Goal: Check status: Check status

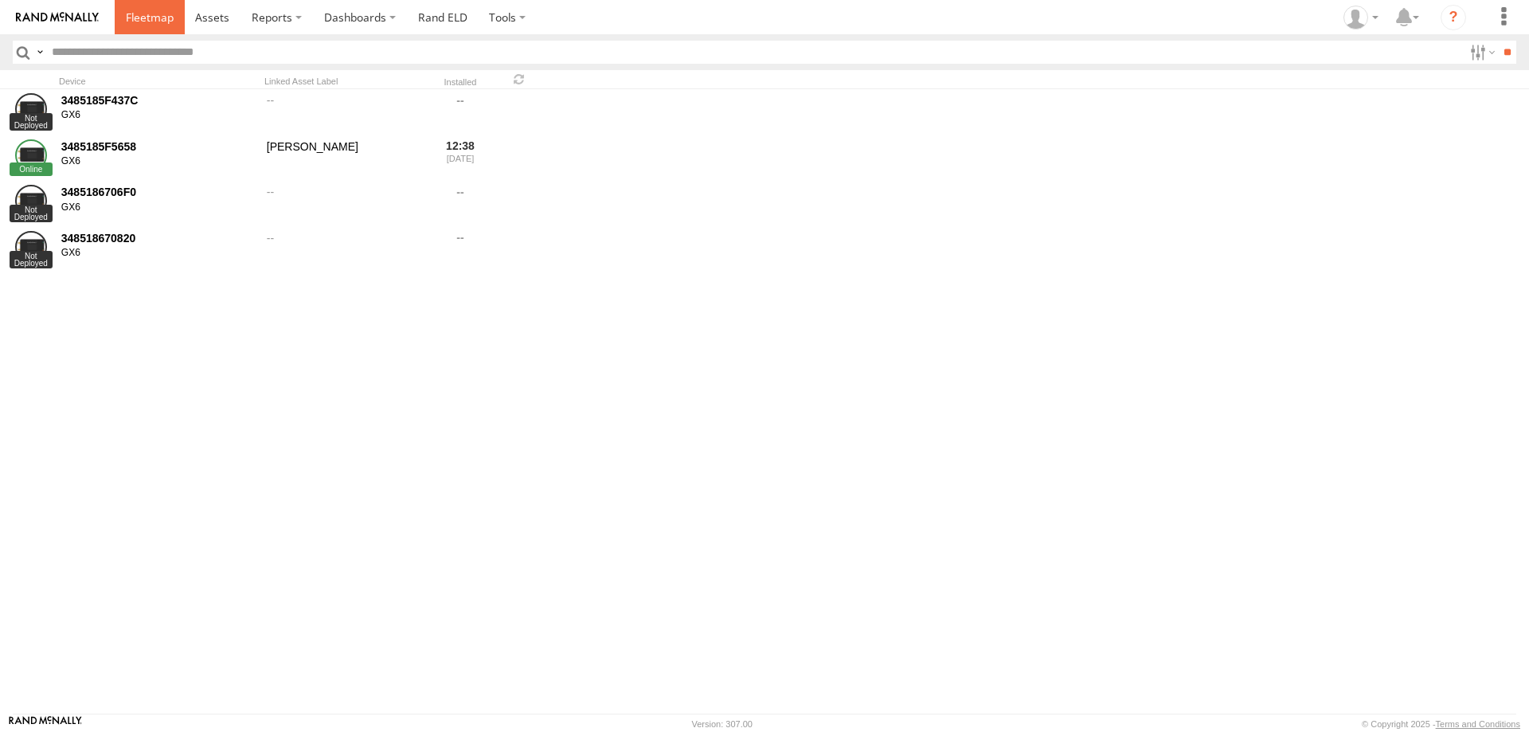
click at [122, 25] on link at bounding box center [150, 17] width 70 height 34
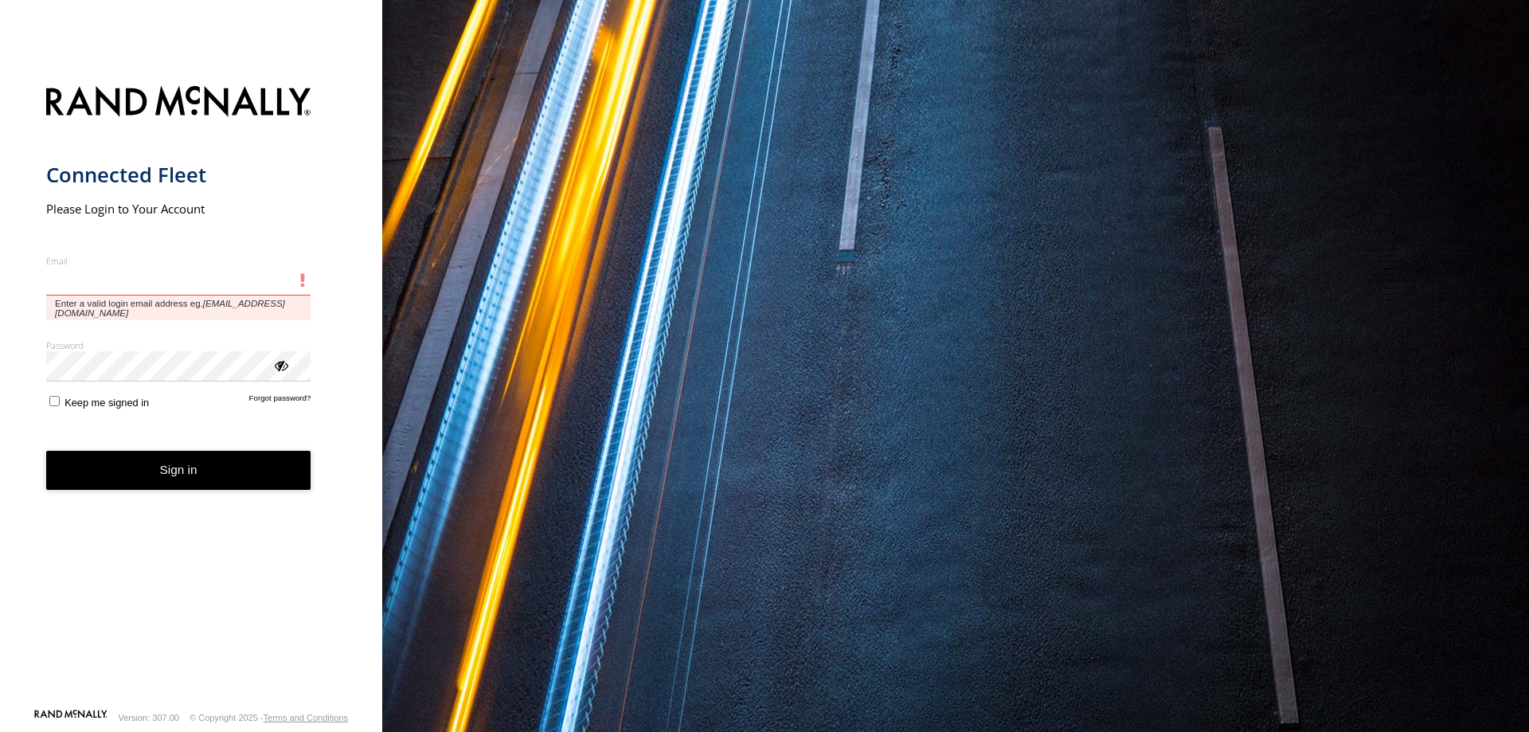
type input "**********"
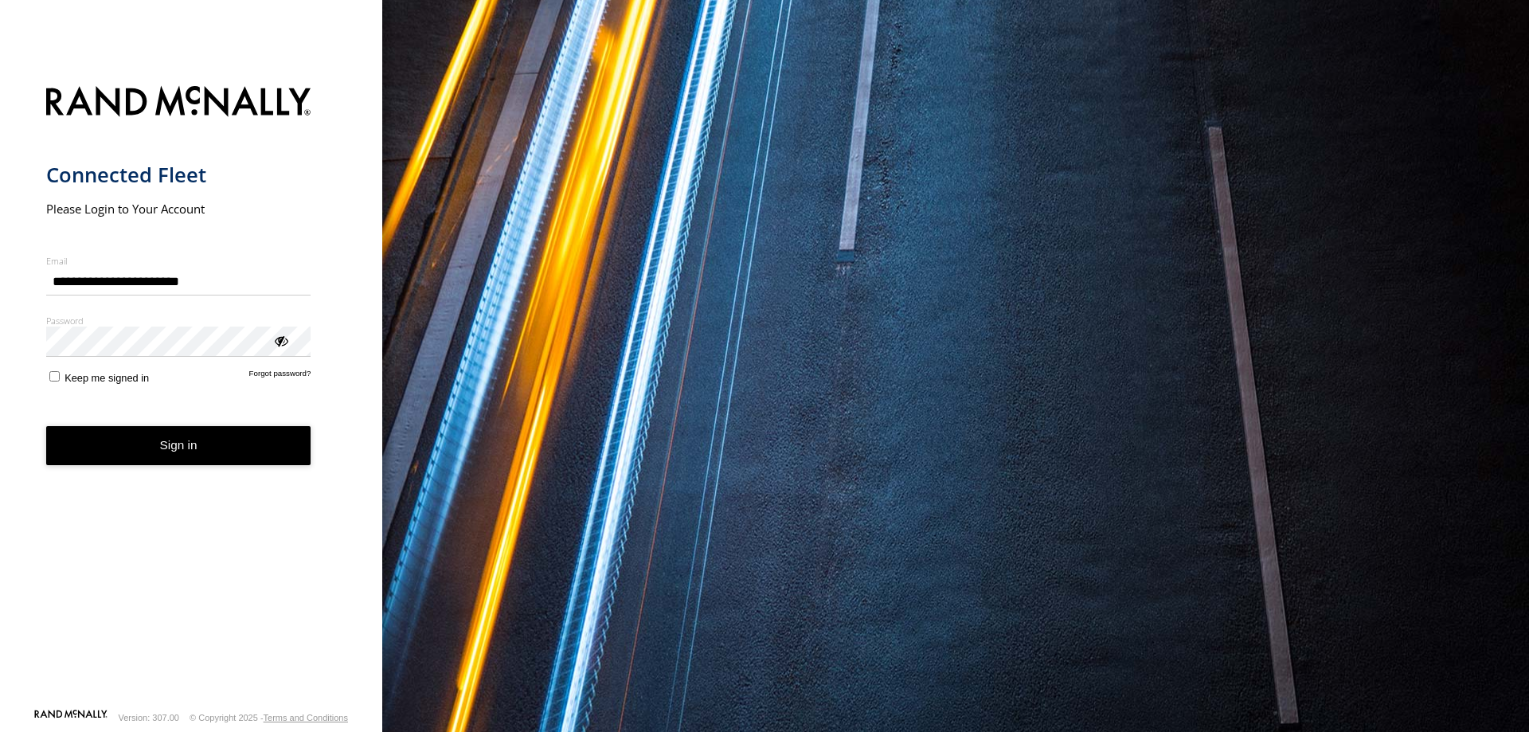
click at [191, 435] on button "Sign in" at bounding box center [178, 445] width 265 height 39
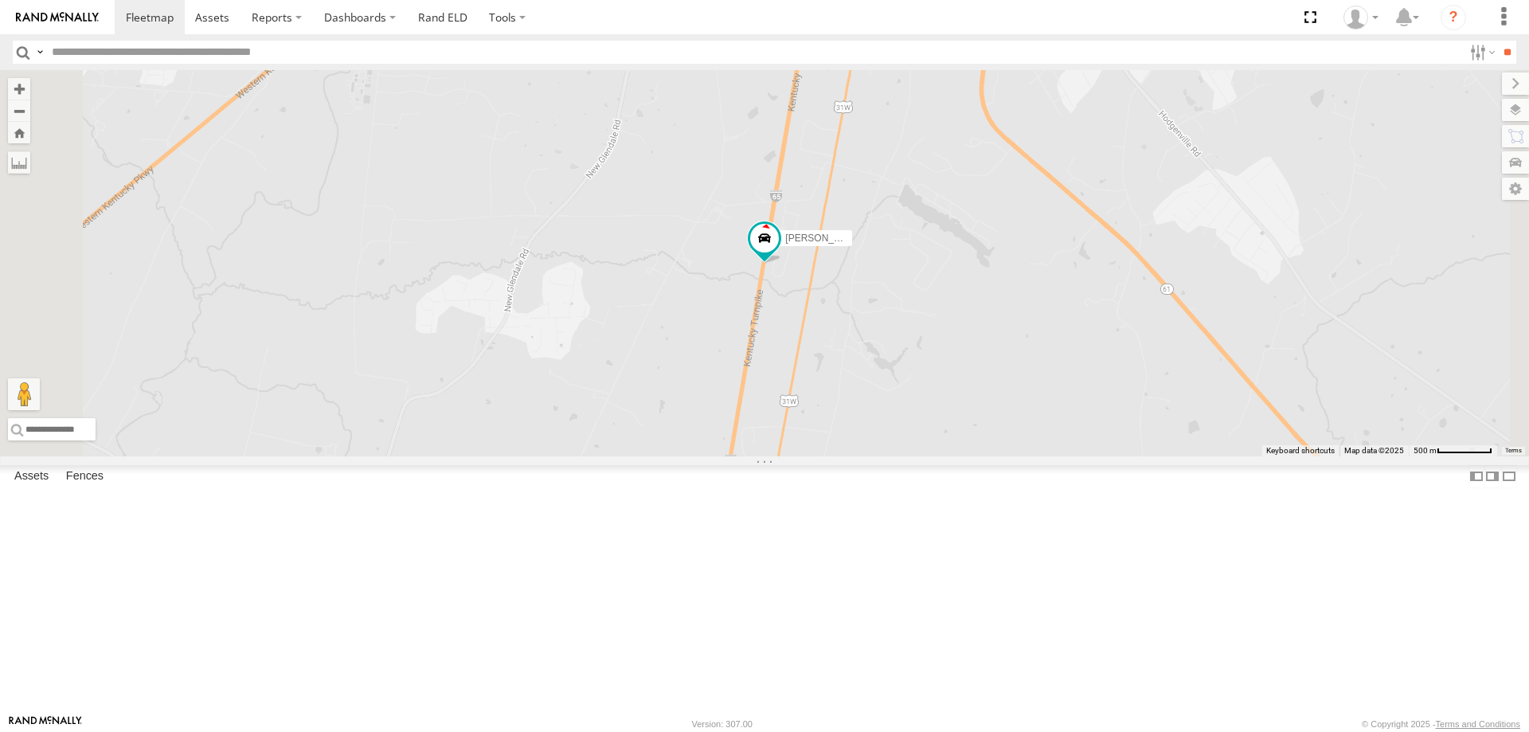
click at [0, 0] on span at bounding box center [0, 0] width 0 height 0
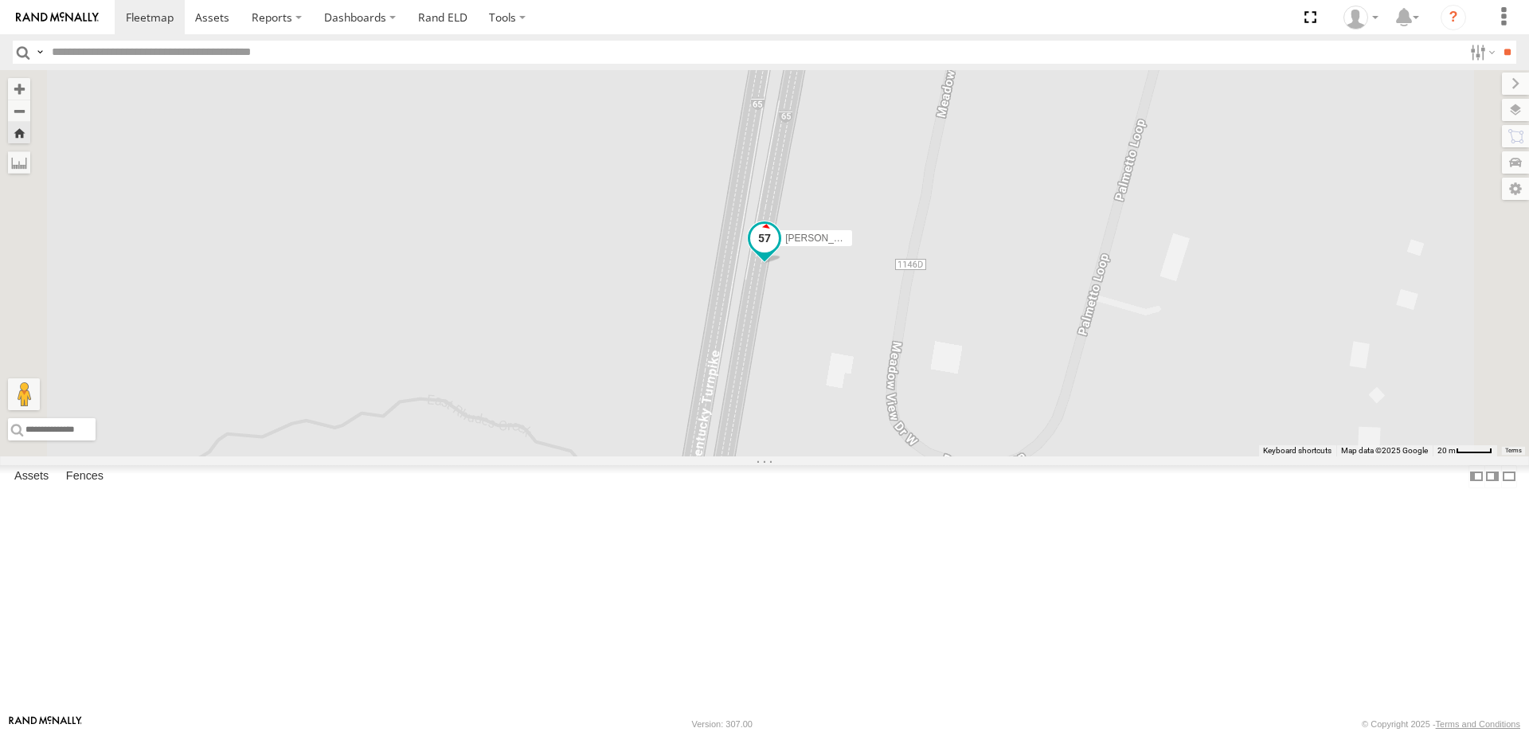
click at [779, 252] on span at bounding box center [764, 237] width 29 height 29
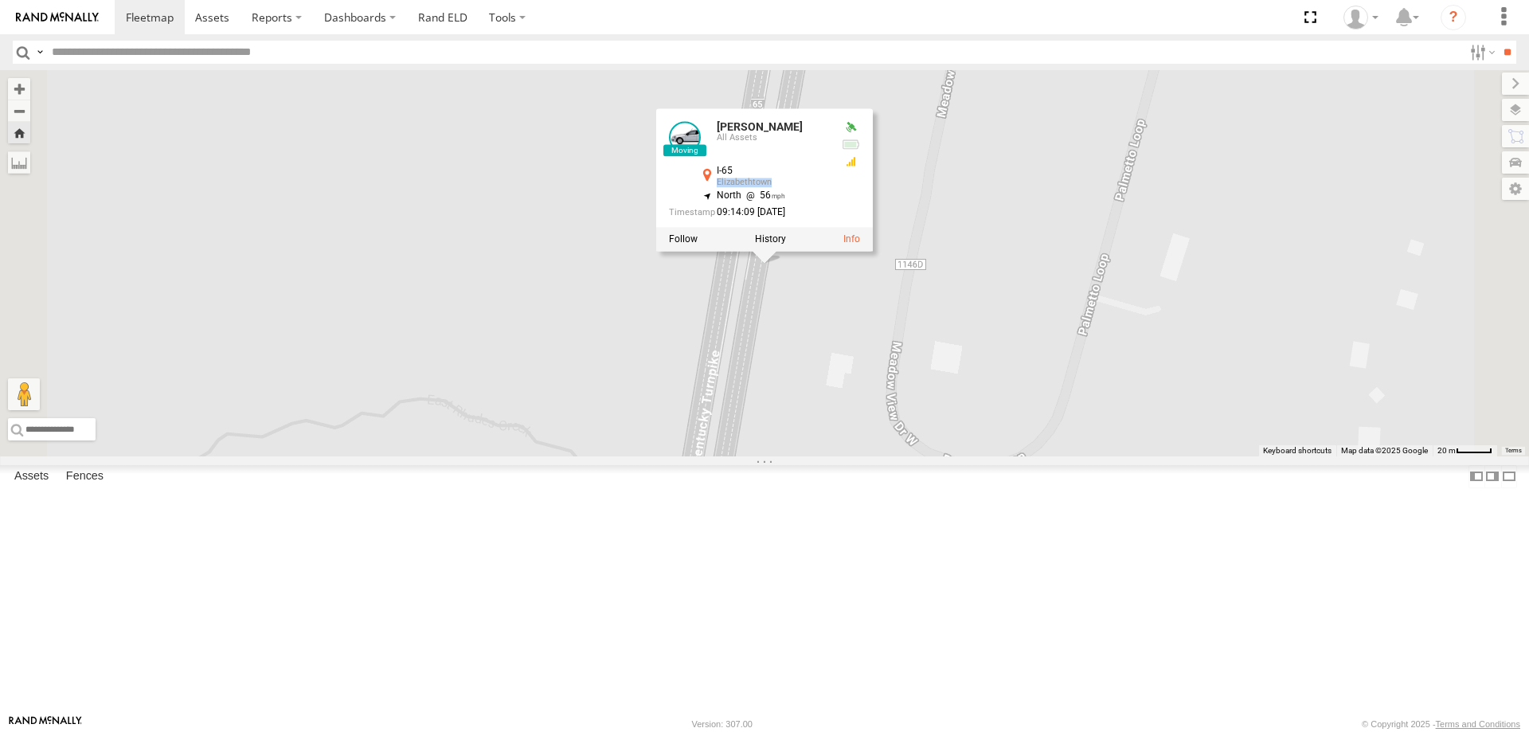
drag, startPoint x: 994, startPoint y: 311, endPoint x: 907, endPoint y: 315, distance: 86.8
click at [828, 190] on div "I-65 Elizabethtown 37.62862 , -85.86156" at bounding box center [762, 178] width 131 height 25
copy div "Elizabethtown"
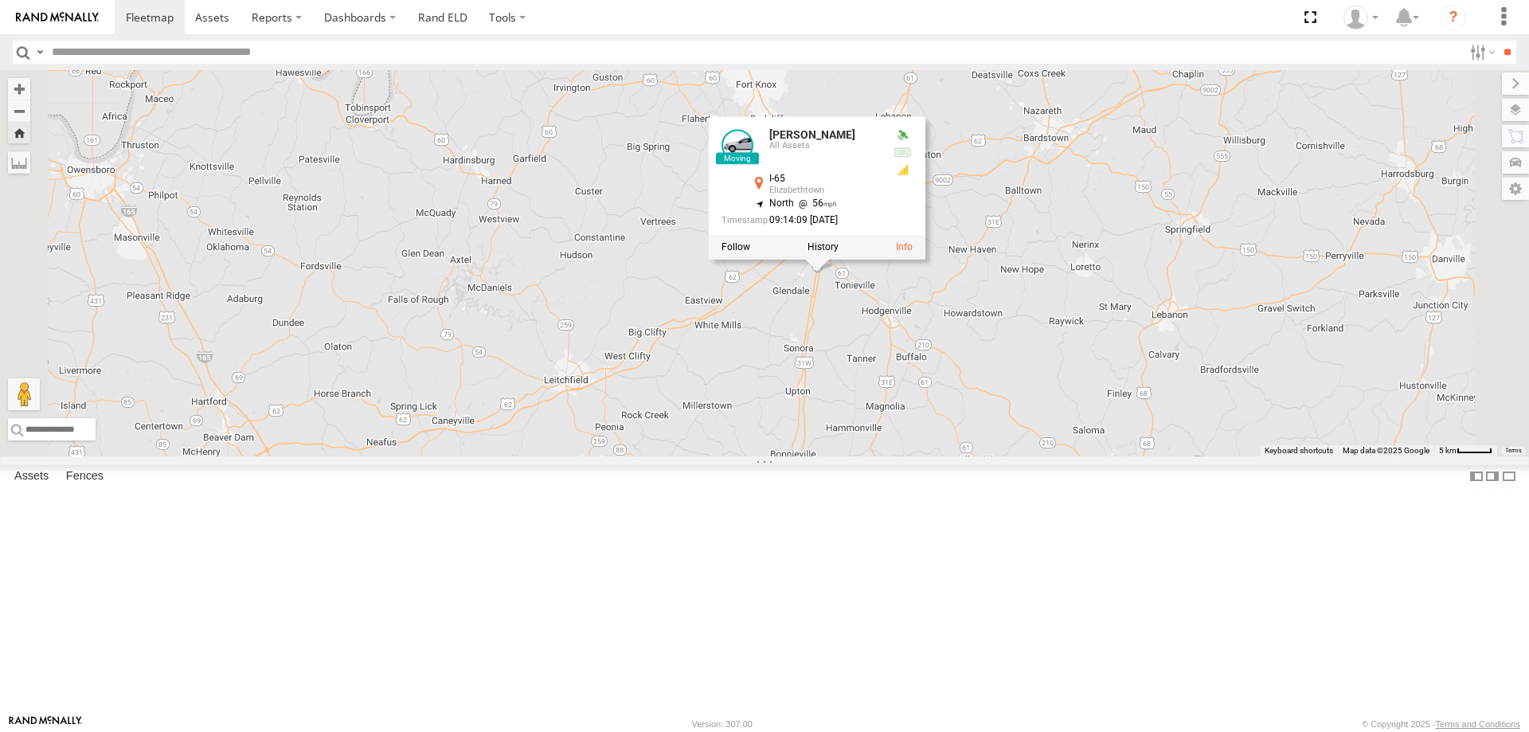
click at [994, 456] on div "Lazaro Hernandez Lazaro Hernandez All Assets I-65 Elizabethtown 37.62862 , -85.…" at bounding box center [764, 263] width 1529 height 386
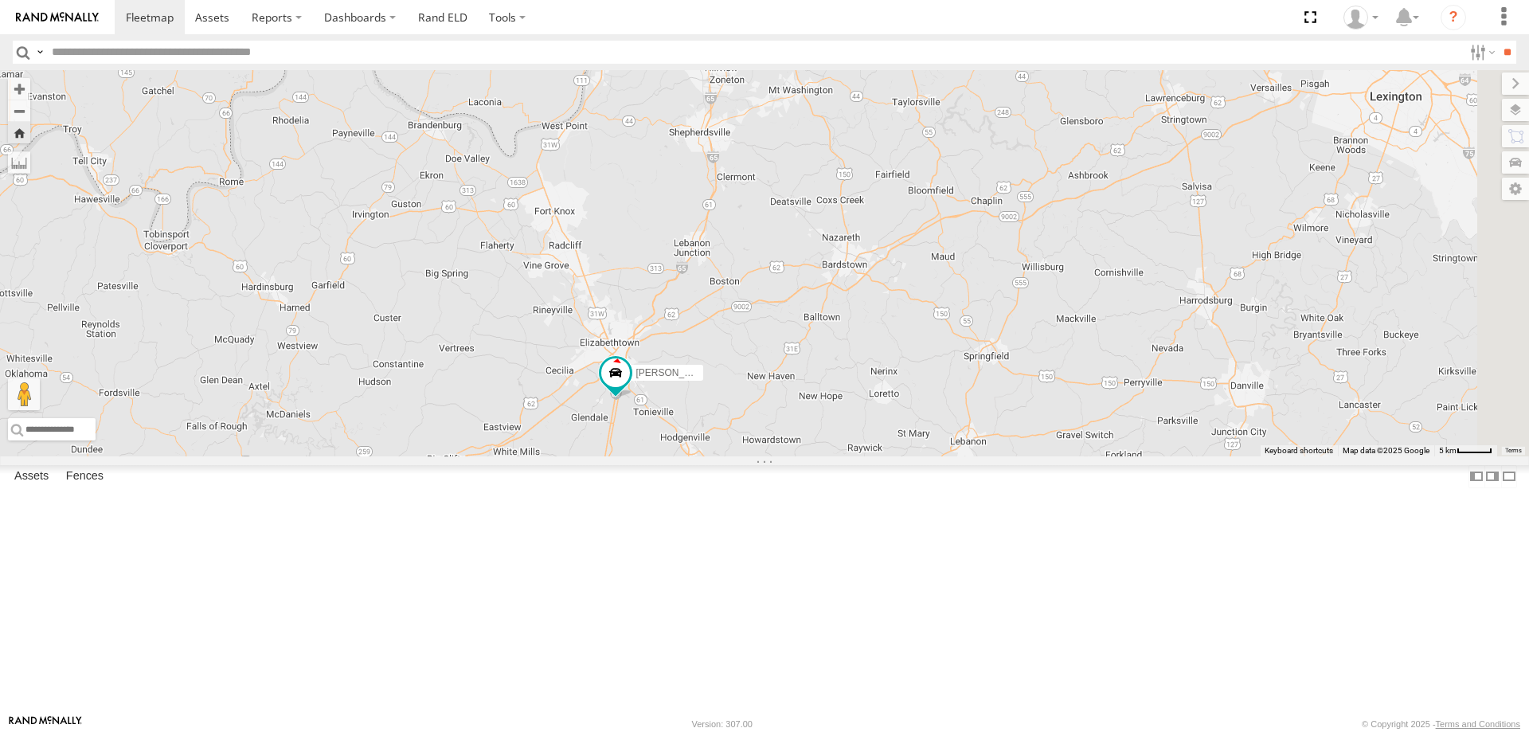
drag, startPoint x: 1092, startPoint y: 423, endPoint x: 888, endPoint y: 554, distance: 243.2
click at [888, 456] on div "[PERSON_NAME]" at bounding box center [764, 263] width 1529 height 386
